Goal: Book appointment/travel/reservation

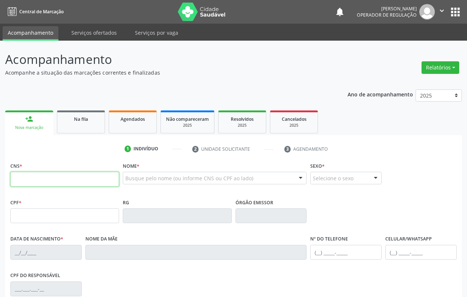
click at [56, 180] on input "text" at bounding box center [64, 179] width 109 height 15
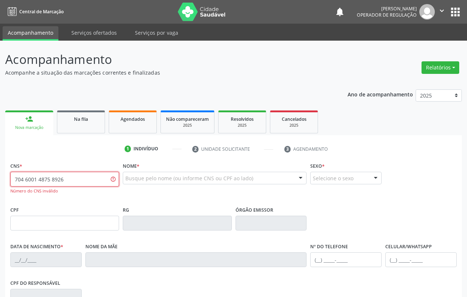
type input "704 6001 4875 8926"
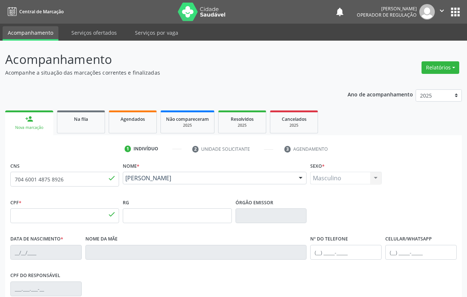
type input "066.506.154-47"
type input "[DATE]"
type input "[PERSON_NAME]"
type input "[PHONE_NUMBER]"
type input "95"
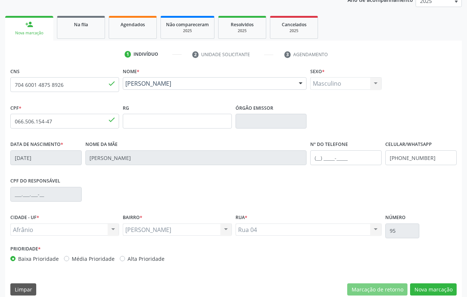
scroll to position [104, 0]
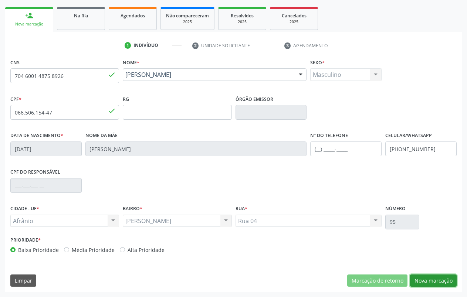
click at [434, 277] on button "Nova marcação" at bounding box center [433, 281] width 47 height 13
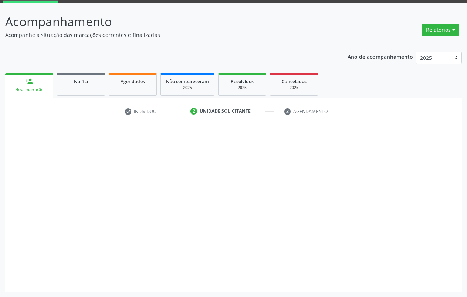
scroll to position [38, 0]
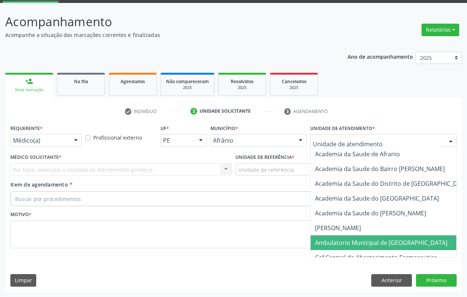
click at [343, 243] on span "Ambulatorio Municipal de [GEOGRAPHIC_DATA]" at bounding box center [381, 243] width 132 height 8
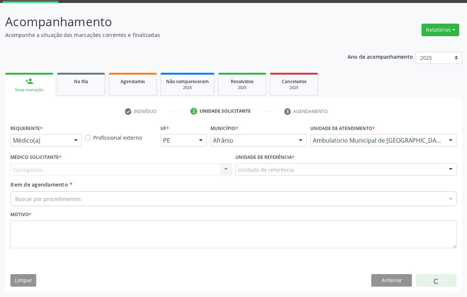
click at [330, 172] on div "Unidade de referência" at bounding box center [345, 169] width 221 height 13
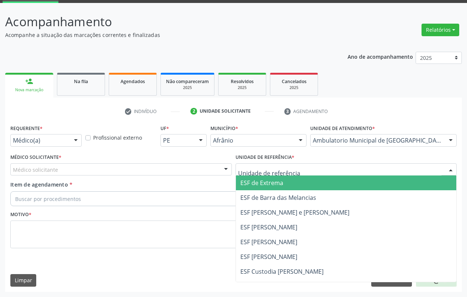
click at [320, 186] on span "ESF de Extrema" at bounding box center [346, 183] width 221 height 15
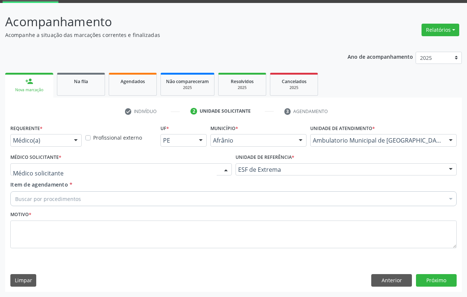
click at [206, 168] on div at bounding box center [120, 169] width 221 height 13
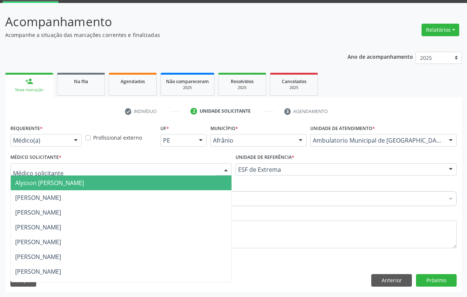
click at [157, 188] on span "Alysson [PERSON_NAME]" at bounding box center [121, 183] width 221 height 15
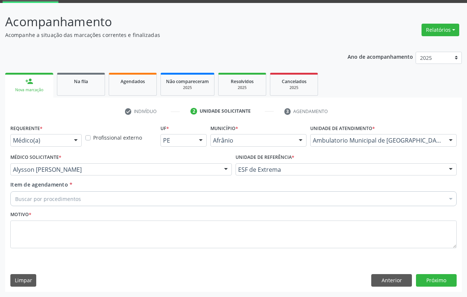
click at [93, 200] on div "Buscar por procedimentos" at bounding box center [233, 198] width 446 height 15
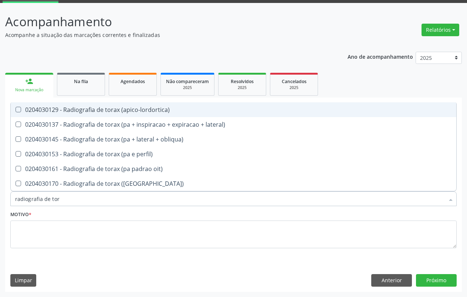
type input "radiografia de [PERSON_NAME]"
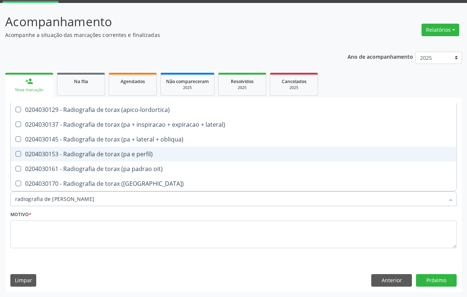
click at [109, 157] on div "0204030153 - Radiografia de torax (pa e perfil)" at bounding box center [233, 154] width 437 height 6
checkbox perfil\) "true"
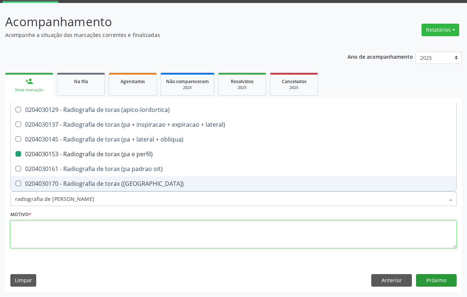
click at [87, 237] on textarea at bounding box center [233, 235] width 446 height 28
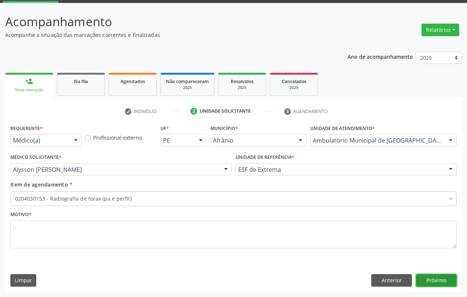
click at [433, 284] on button "Próximo" at bounding box center [436, 280] width 41 height 13
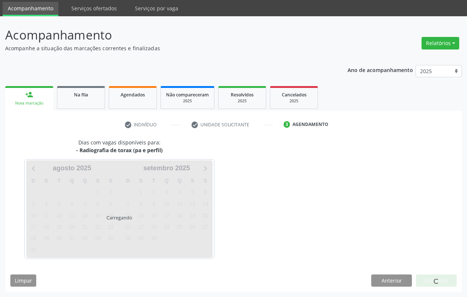
scroll to position [24, 0]
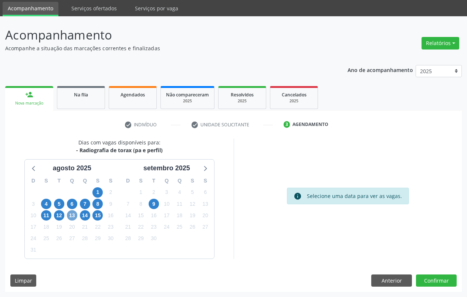
click at [76, 217] on span "13" at bounding box center [72, 215] width 10 height 10
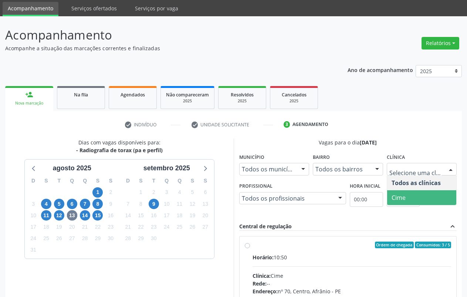
click at [428, 196] on span "Cime" at bounding box center [421, 197] width 69 height 15
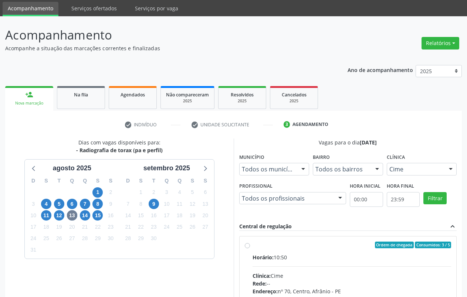
click at [259, 251] on label "Ordem de chegada Consumidos: 3 / 5 Horário: 10:50 Clínica: Cime Rede: -- Endere…" at bounding box center [351, 298] width 199 height 113
click at [250, 248] on input "Ordem de chegada Consumidos: 3 / 5 Horário: 10:50 Clínica: Cime Rede: -- Endere…" at bounding box center [247, 245] width 5 height 7
radio input "true"
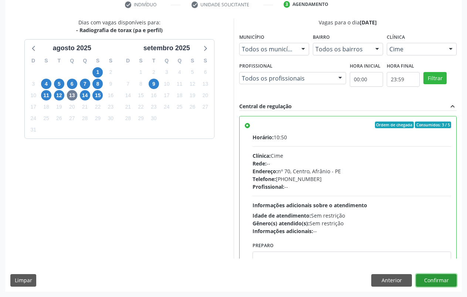
click at [441, 279] on button "Confirmar" at bounding box center [436, 280] width 41 height 13
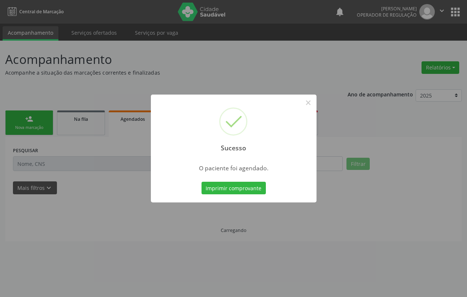
scroll to position [0, 0]
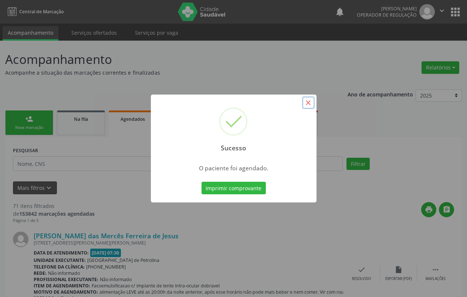
click at [313, 100] on button "×" at bounding box center [308, 102] width 13 height 13
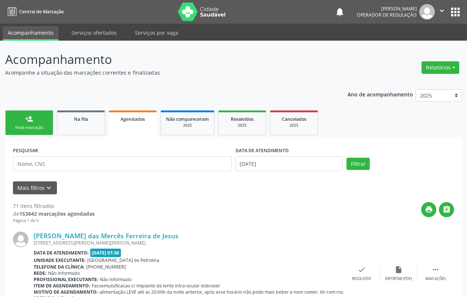
click at [30, 116] on div "person_add" at bounding box center [29, 119] width 8 height 8
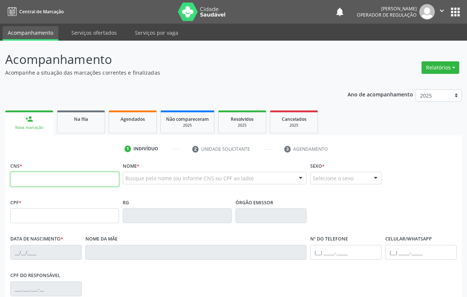
click at [40, 176] on input "text" at bounding box center [64, 179] width 109 height 15
type input "704 3085 6394 3094"
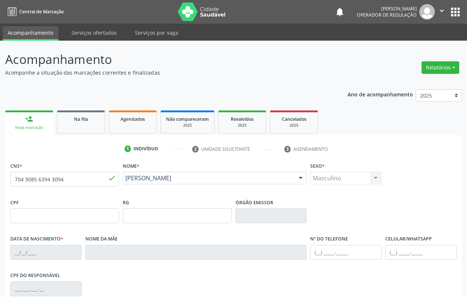
type input "[DATE]"
type input "S/N"
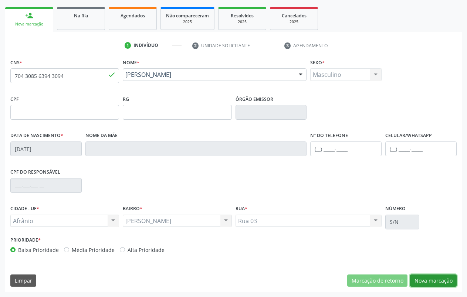
click at [435, 281] on button "Nova marcação" at bounding box center [433, 281] width 47 height 13
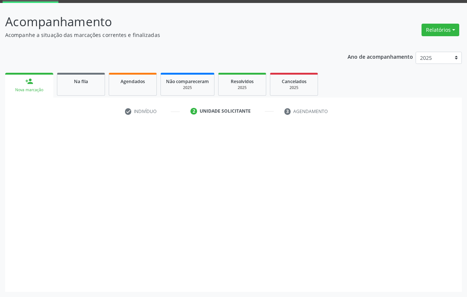
scroll to position [38, 0]
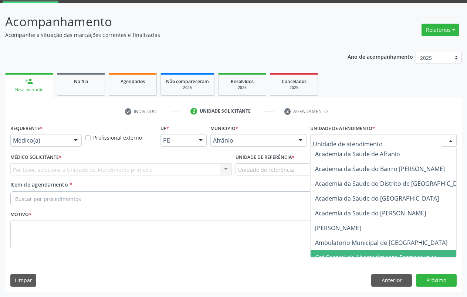
drag, startPoint x: 380, startPoint y: 250, endPoint x: 375, endPoint y: 245, distance: 6.5
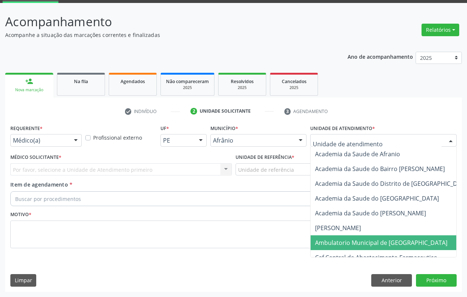
click at [374, 243] on span "Ambulatorio Municipal de [GEOGRAPHIC_DATA]" at bounding box center [381, 243] width 132 height 8
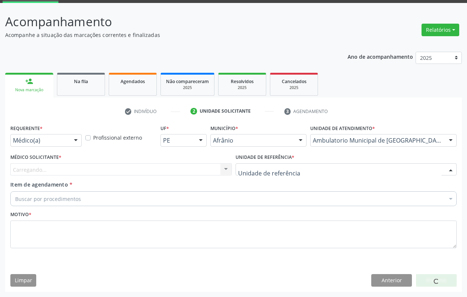
click at [313, 167] on div at bounding box center [345, 169] width 221 height 13
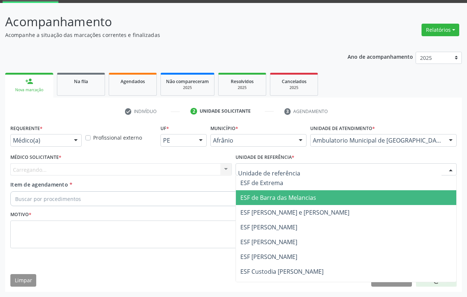
click at [301, 197] on span "ESF de Barra das Melancias" at bounding box center [278, 198] width 76 height 8
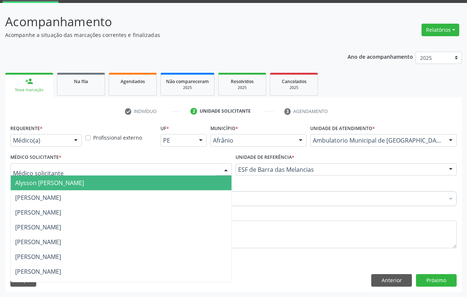
click at [109, 169] on div at bounding box center [120, 169] width 221 height 13
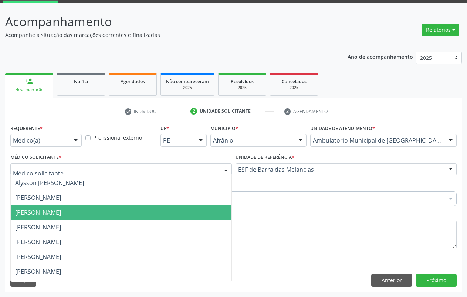
click at [93, 205] on span "[PERSON_NAME]" at bounding box center [121, 212] width 221 height 15
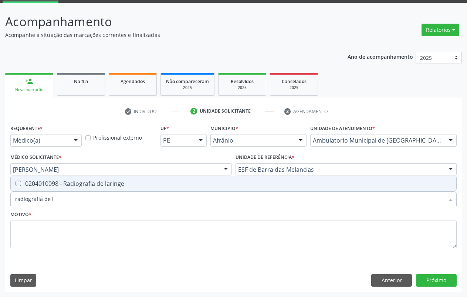
type input "radiografia de"
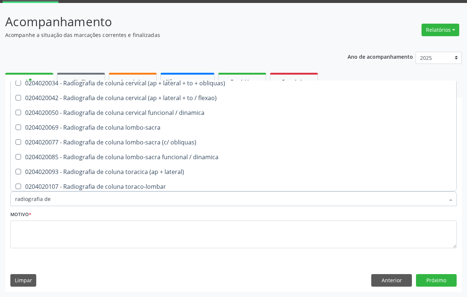
scroll to position [260, 0]
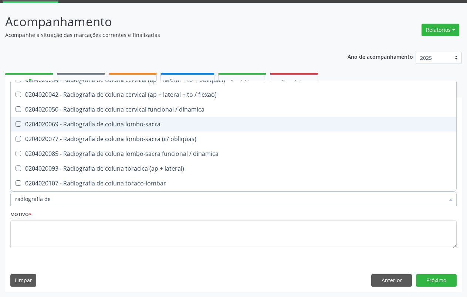
click at [164, 124] on div "0204020069 - Radiografia de coluna lombo-sacra" at bounding box center [233, 124] width 437 height 6
checkbox lombo-sacra "true"
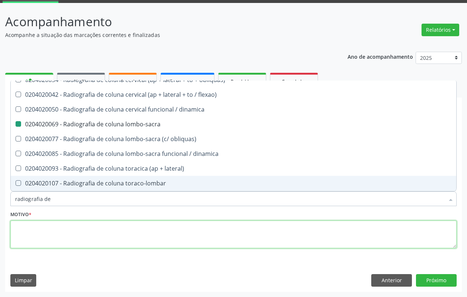
click at [74, 227] on textarea at bounding box center [233, 235] width 446 height 28
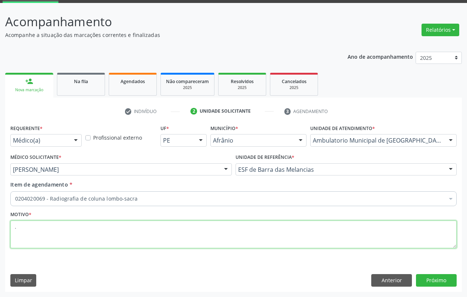
scroll to position [0, 0]
type textarea "."
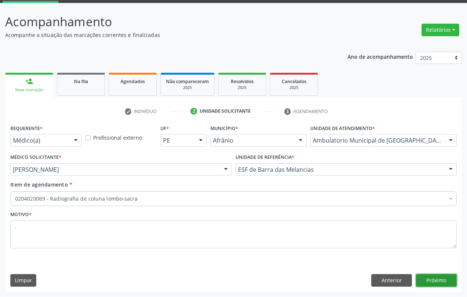
click at [447, 285] on button "Próximo" at bounding box center [436, 280] width 41 height 13
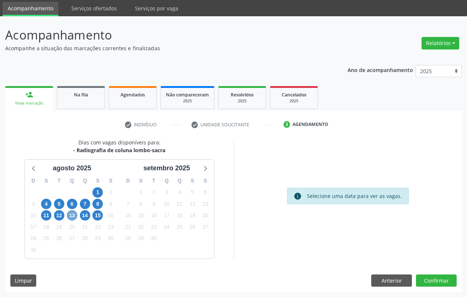
click at [73, 216] on span "13" at bounding box center [72, 215] width 10 height 10
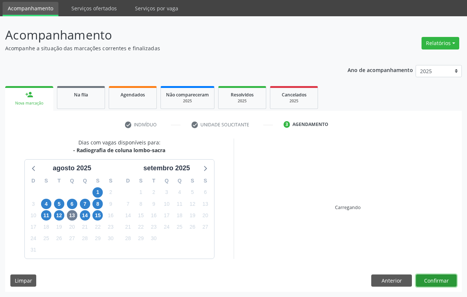
click at [436, 279] on button "Confirmar" at bounding box center [436, 281] width 41 height 13
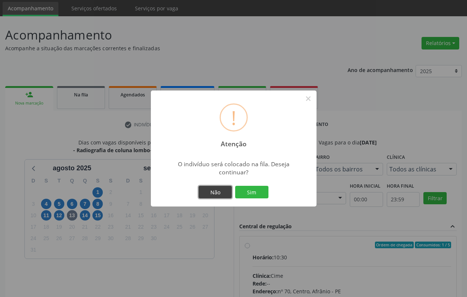
click at [215, 196] on button "Não" at bounding box center [215, 192] width 33 height 13
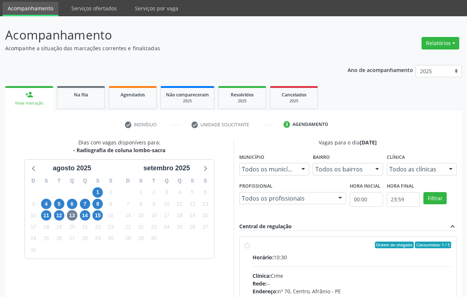
scroll to position [131, 0]
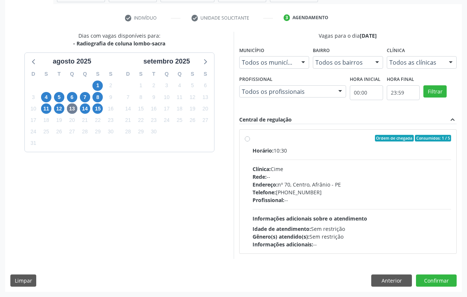
click at [250, 140] on div "Ordem de chegada Consumidos: 1 / 5 Horário: 10:30 Clínica: Cime Rede: -- Endere…" at bounding box center [348, 191] width 207 height 113
radio input "true"
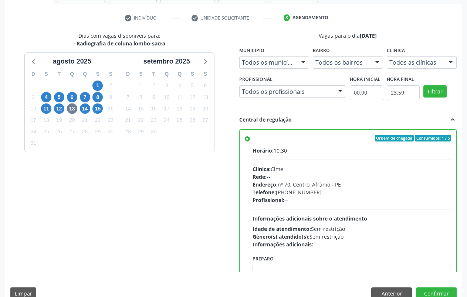
scroll to position [37, 0]
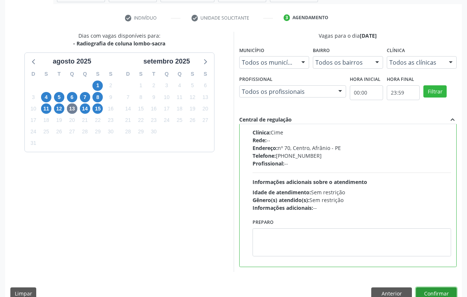
click at [445, 294] on button "Confirmar" at bounding box center [436, 294] width 41 height 13
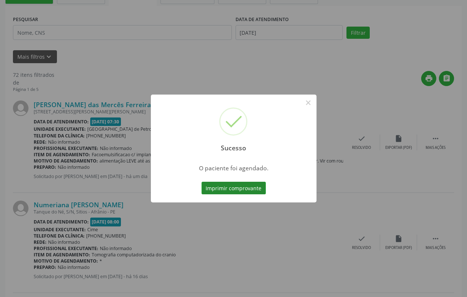
click at [235, 187] on button "Imprimir comprovante" at bounding box center [233, 188] width 64 height 13
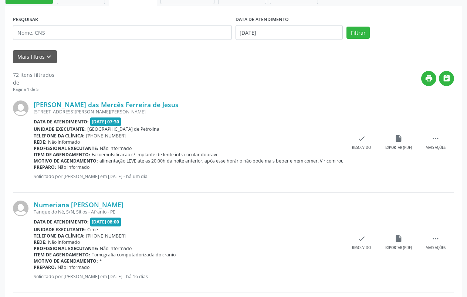
scroll to position [0, 0]
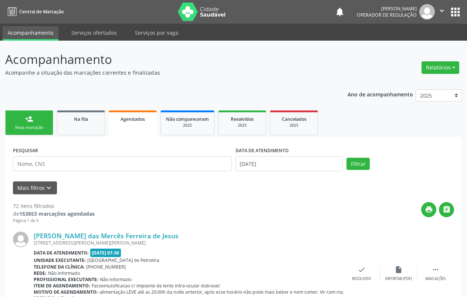
click at [45, 121] on link "person_add Nova marcação" at bounding box center [29, 123] width 48 height 25
